Goal: Task Accomplishment & Management: Use online tool/utility

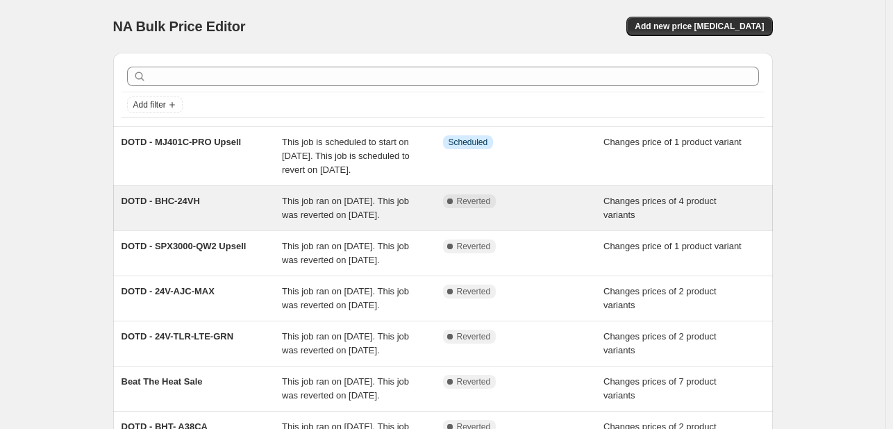
click at [144, 206] on span "DOTD - BHC-24VH" at bounding box center [161, 201] width 79 height 10
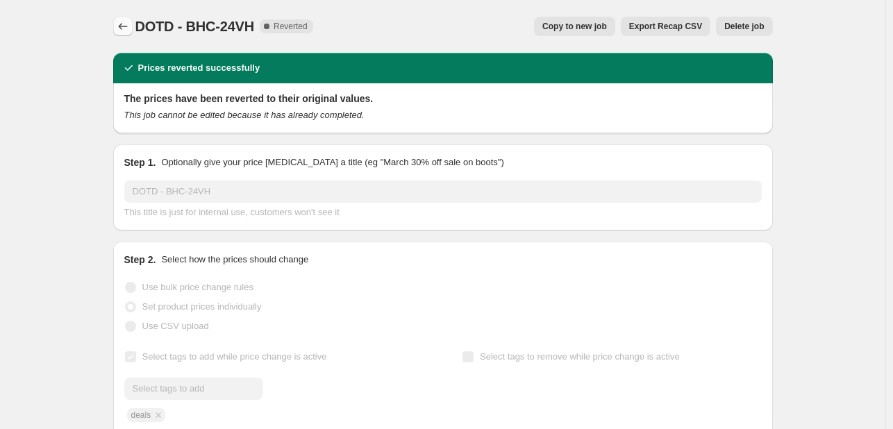
click at [133, 22] on button "Price change jobs" at bounding box center [122, 26] width 19 height 19
